Goal: Information Seeking & Learning: Understand process/instructions

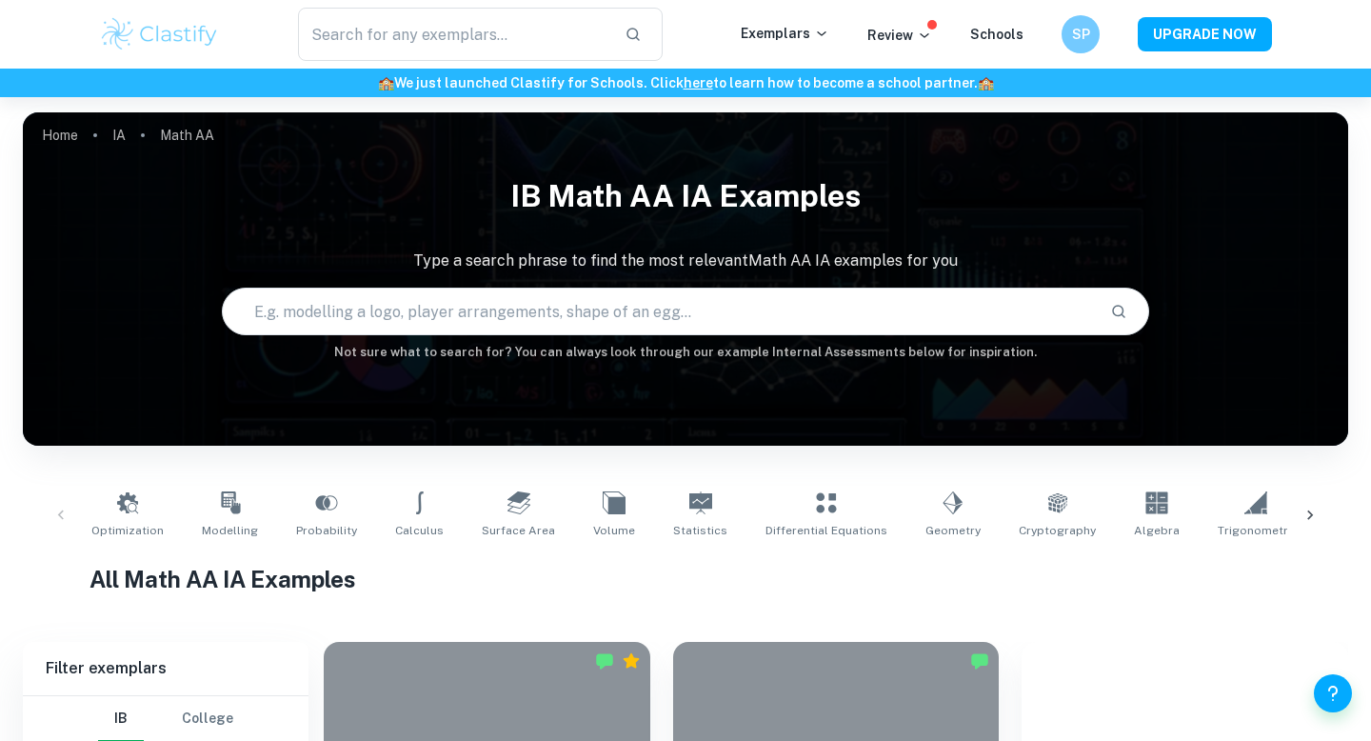
checkbox input "true"
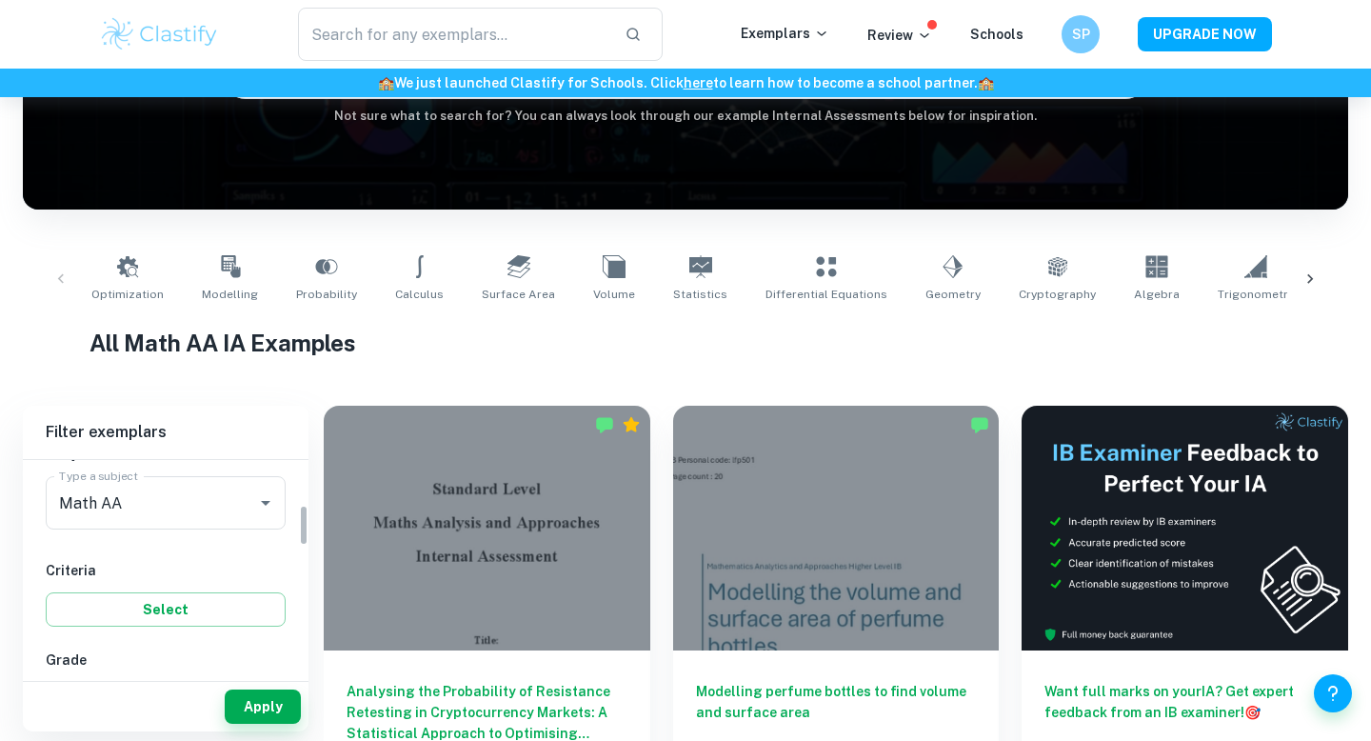
scroll to position [236, 0]
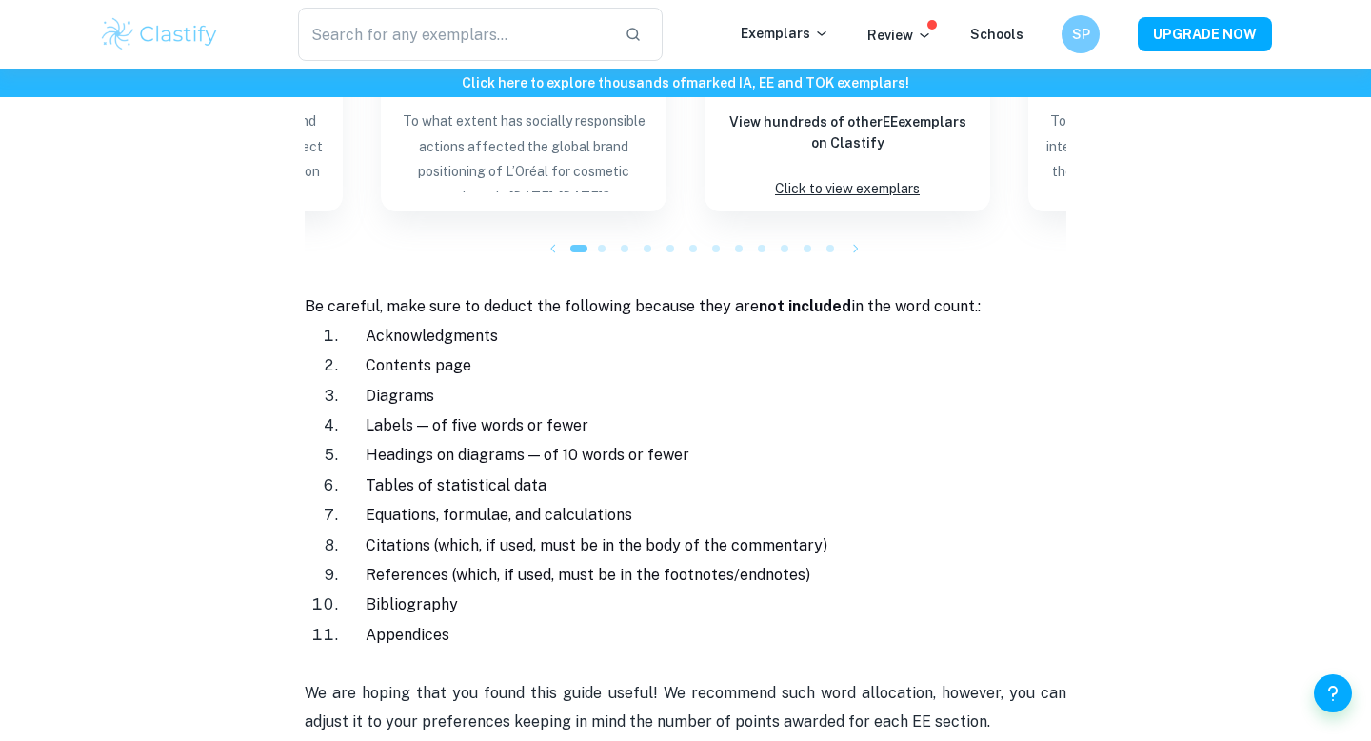
scroll to position [2031, 0]
drag, startPoint x: 430, startPoint y: 395, endPoint x: 432, endPoint y: 433, distance: 38.1
click at [432, 433] on ol "Acknowledgments Contents page Diagrams Labels — of five words or fewer Headings…" at bounding box center [685, 483] width 761 height 328
drag, startPoint x: 432, startPoint y: 450, endPoint x: 419, endPoint y: 479, distance: 31.5
click at [419, 479] on ol "Acknowledgments Contents page Diagrams Labels — of five words or fewer Headings…" at bounding box center [685, 483] width 761 height 328
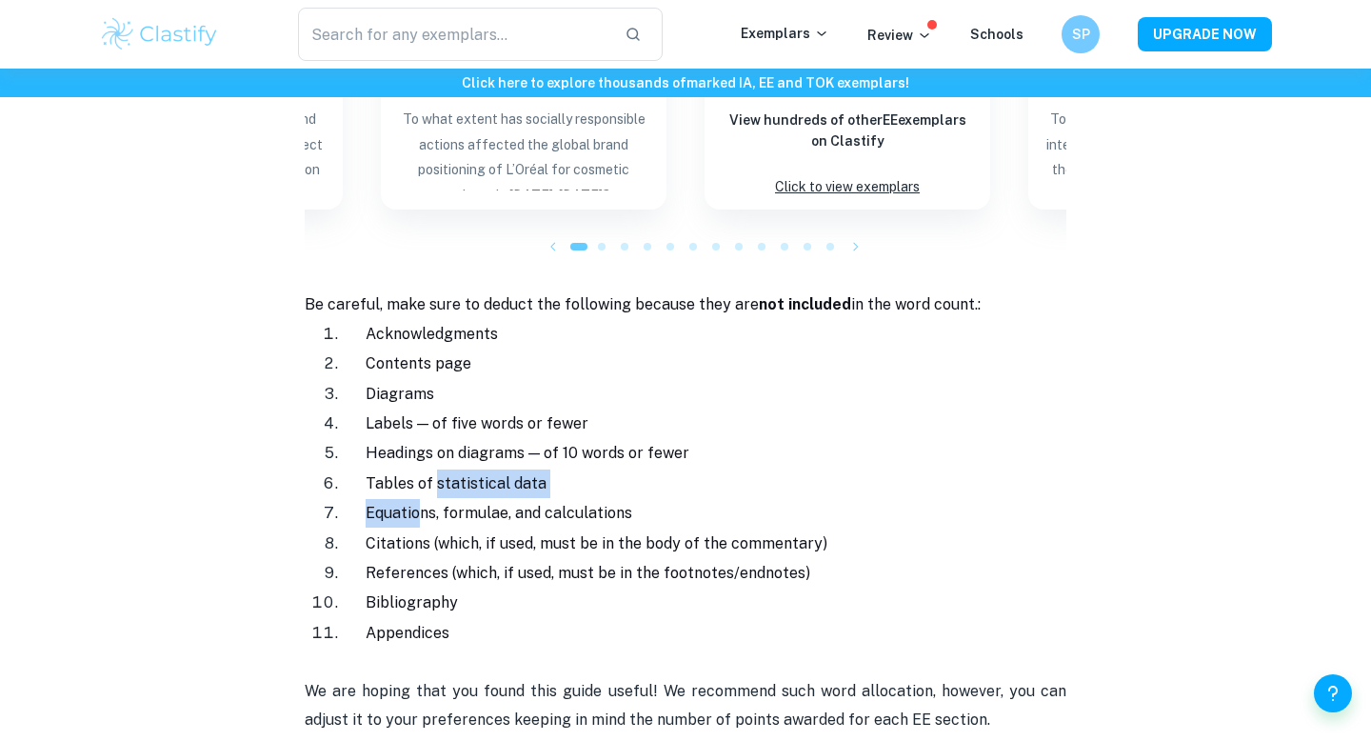
click at [419, 504] on span "Equations, formulae, and calculations" at bounding box center [499, 513] width 267 height 18
drag, startPoint x: 442, startPoint y: 487, endPoint x: 643, endPoint y: 487, distance: 200.8
click at [643, 499] on p "Equations, formulae, and calculations" at bounding box center [727, 513] width 678 height 29
drag, startPoint x: 618, startPoint y: 601, endPoint x: 592, endPoint y: 547, distance: 59.2
click at [592, 547] on ol "Acknowledgments Contents page Diagrams Labels — of five words or fewer Headings…" at bounding box center [685, 483] width 761 height 328
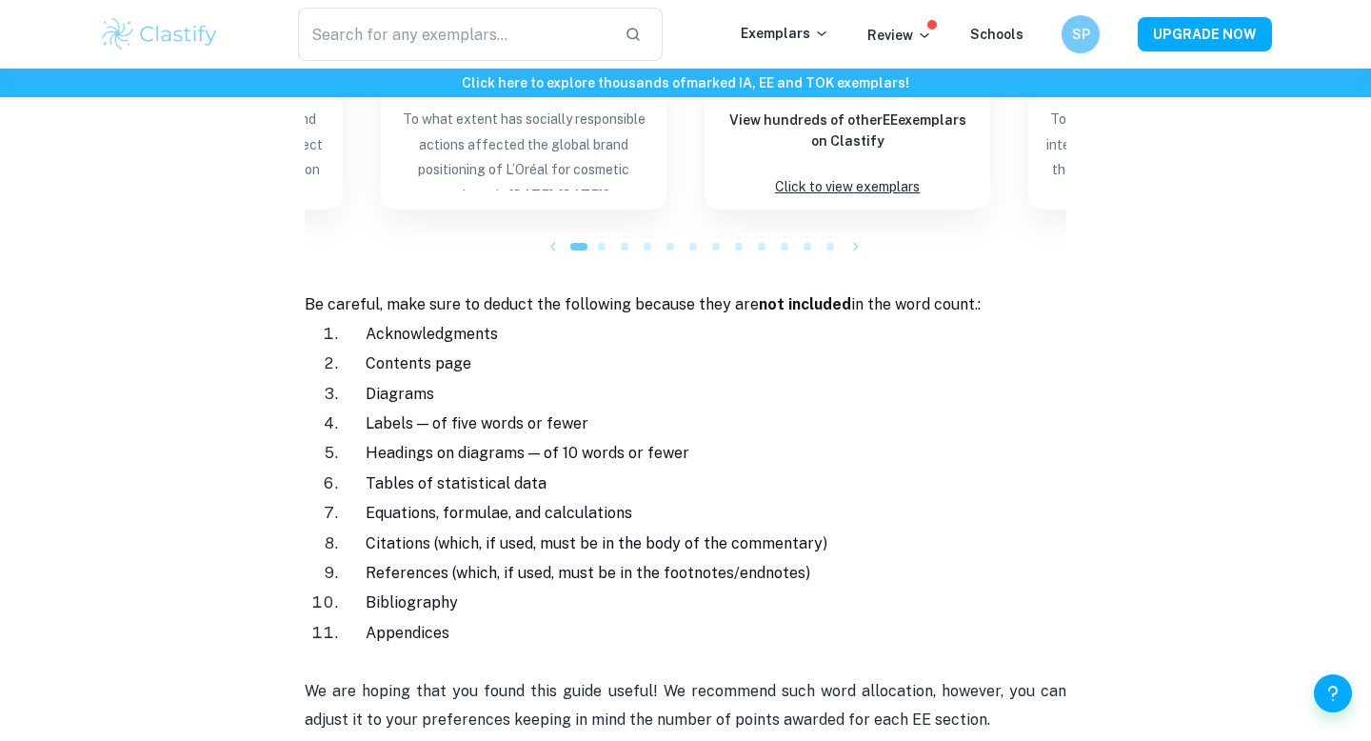
click at [592, 564] on span "References (which, if used, must be in the footnotes/endnotes)" at bounding box center [588, 573] width 445 height 18
